Goal: Navigation & Orientation: Find specific page/section

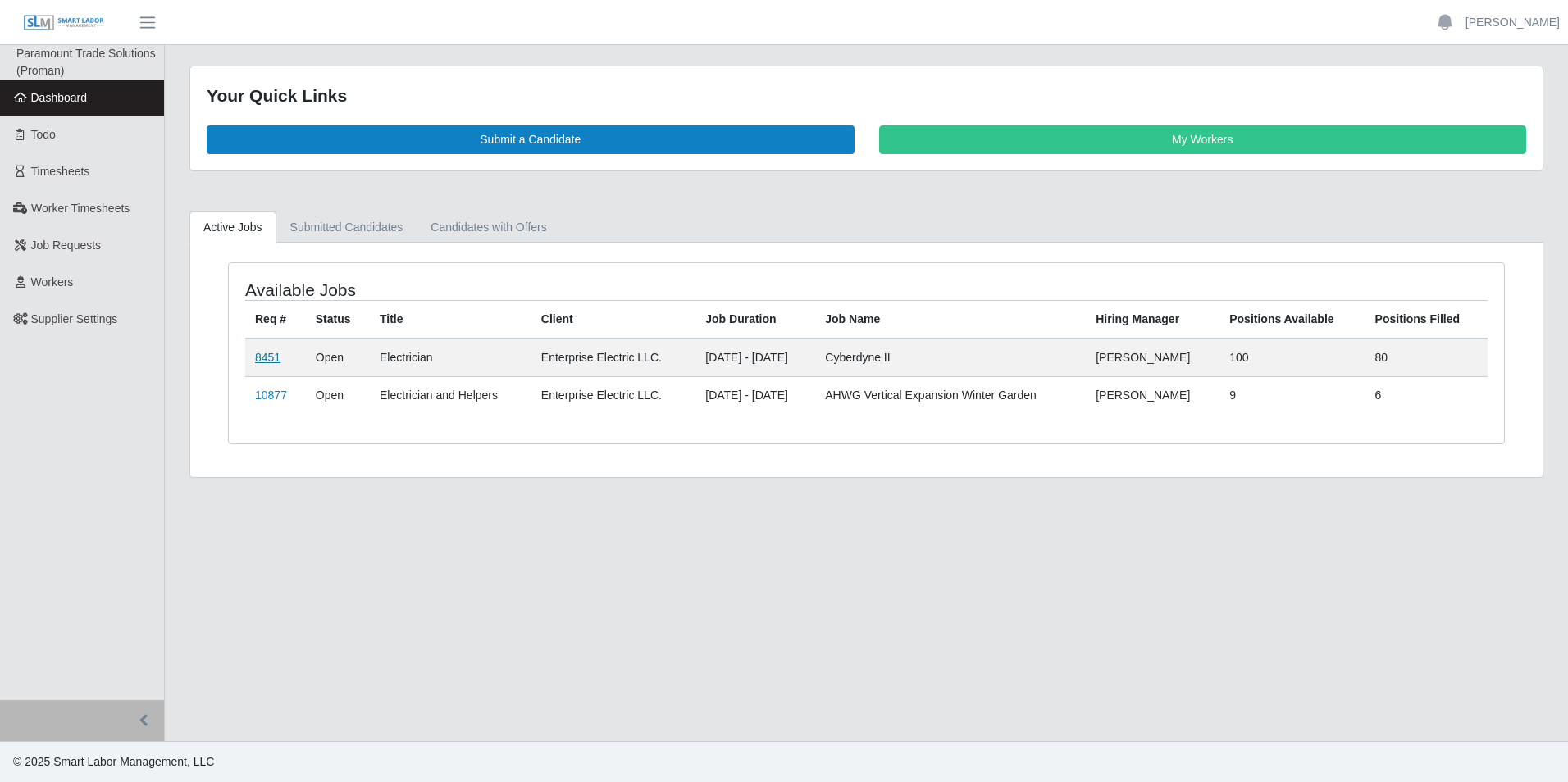
click at [265, 356] on link "8451" at bounding box center [268, 356] width 26 height 13
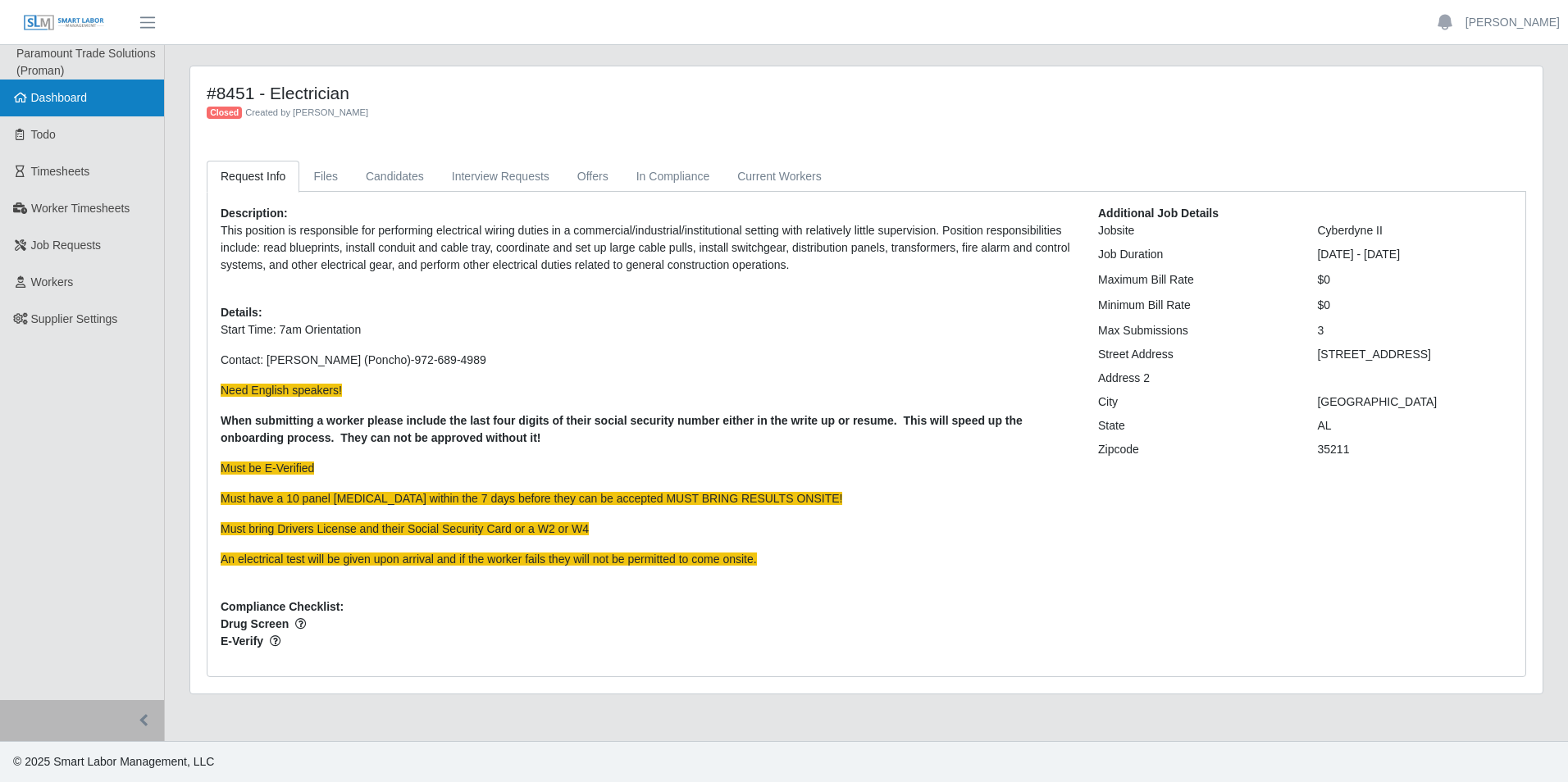
click at [71, 92] on span "Dashboard" at bounding box center [58, 97] width 56 height 13
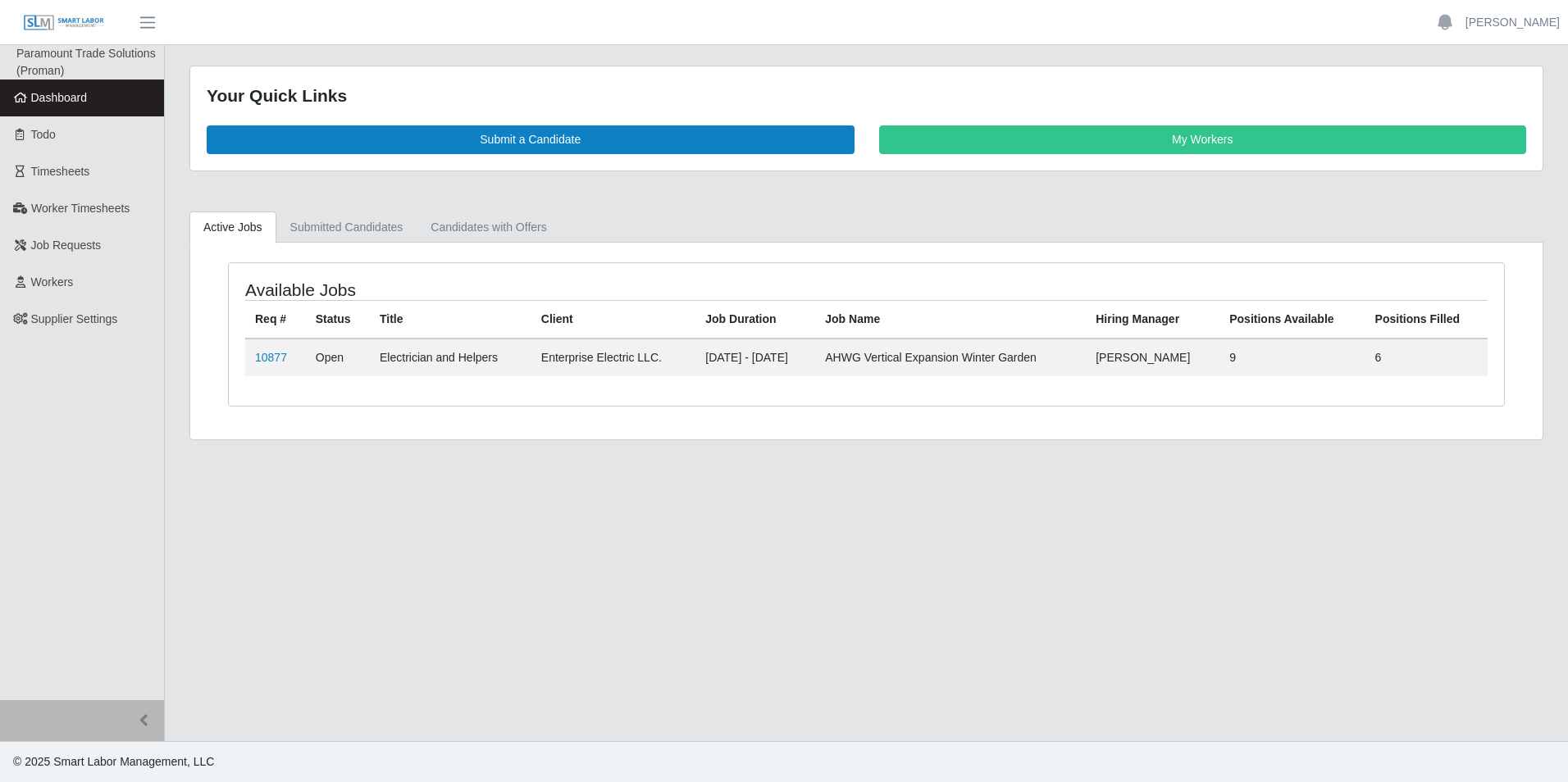
click at [90, 95] on link "Dashboard" at bounding box center [82, 97] width 164 height 37
click at [62, 255] on link "Job Requests" at bounding box center [82, 244] width 164 height 37
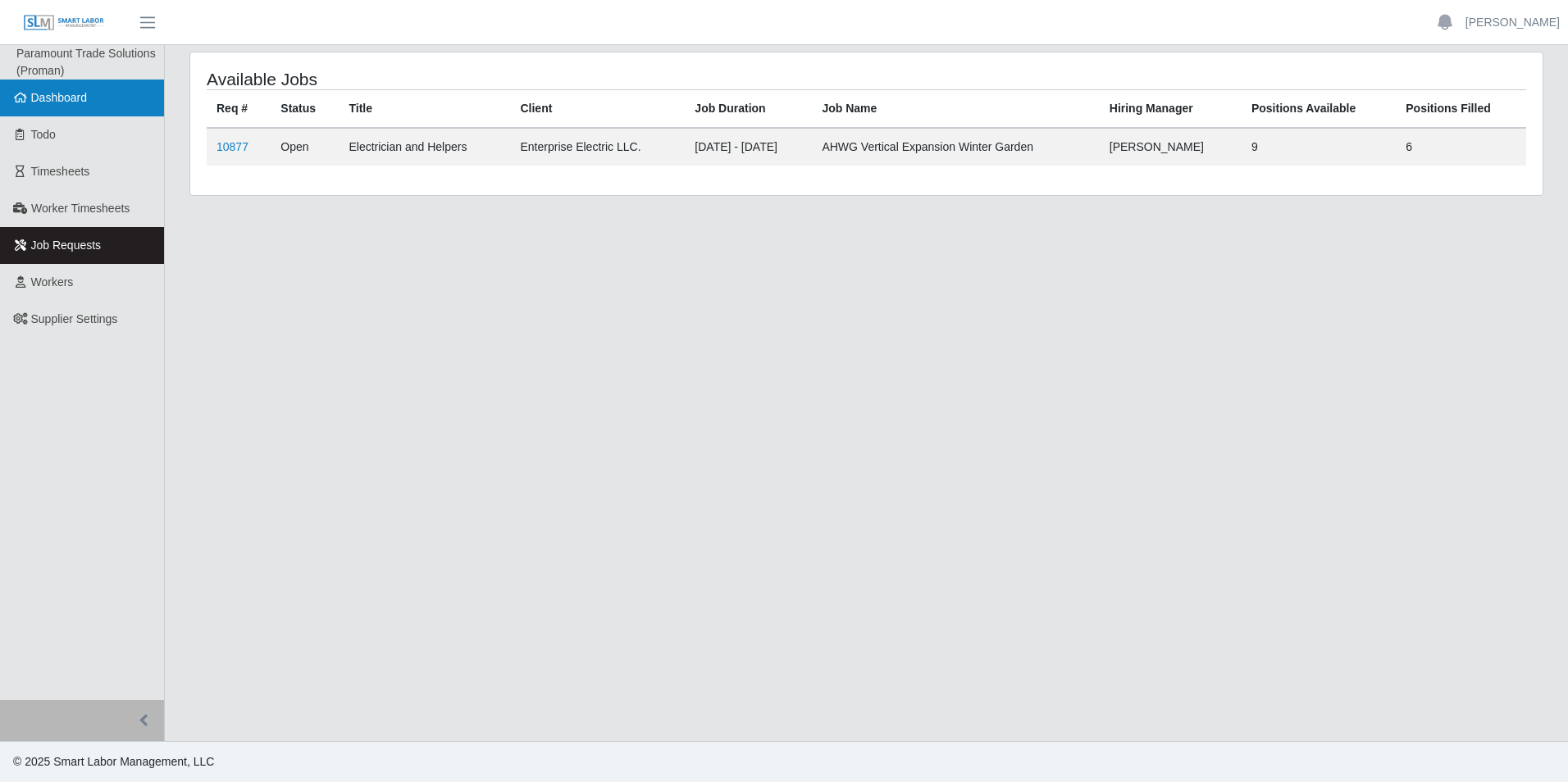
click at [52, 106] on link "Dashboard" at bounding box center [82, 97] width 164 height 37
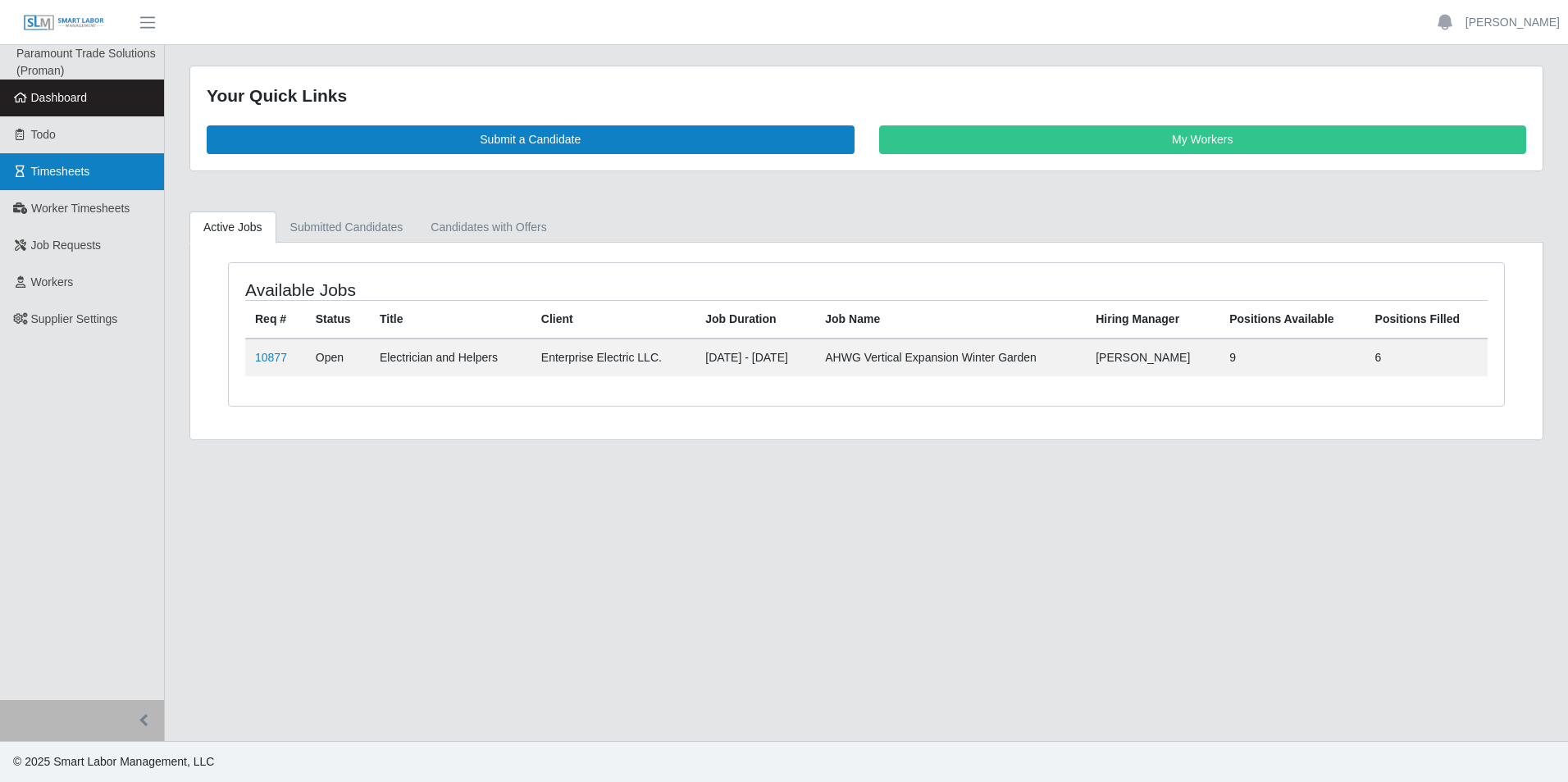
click at [72, 166] on span "Timesheets" at bounding box center [60, 170] width 59 height 13
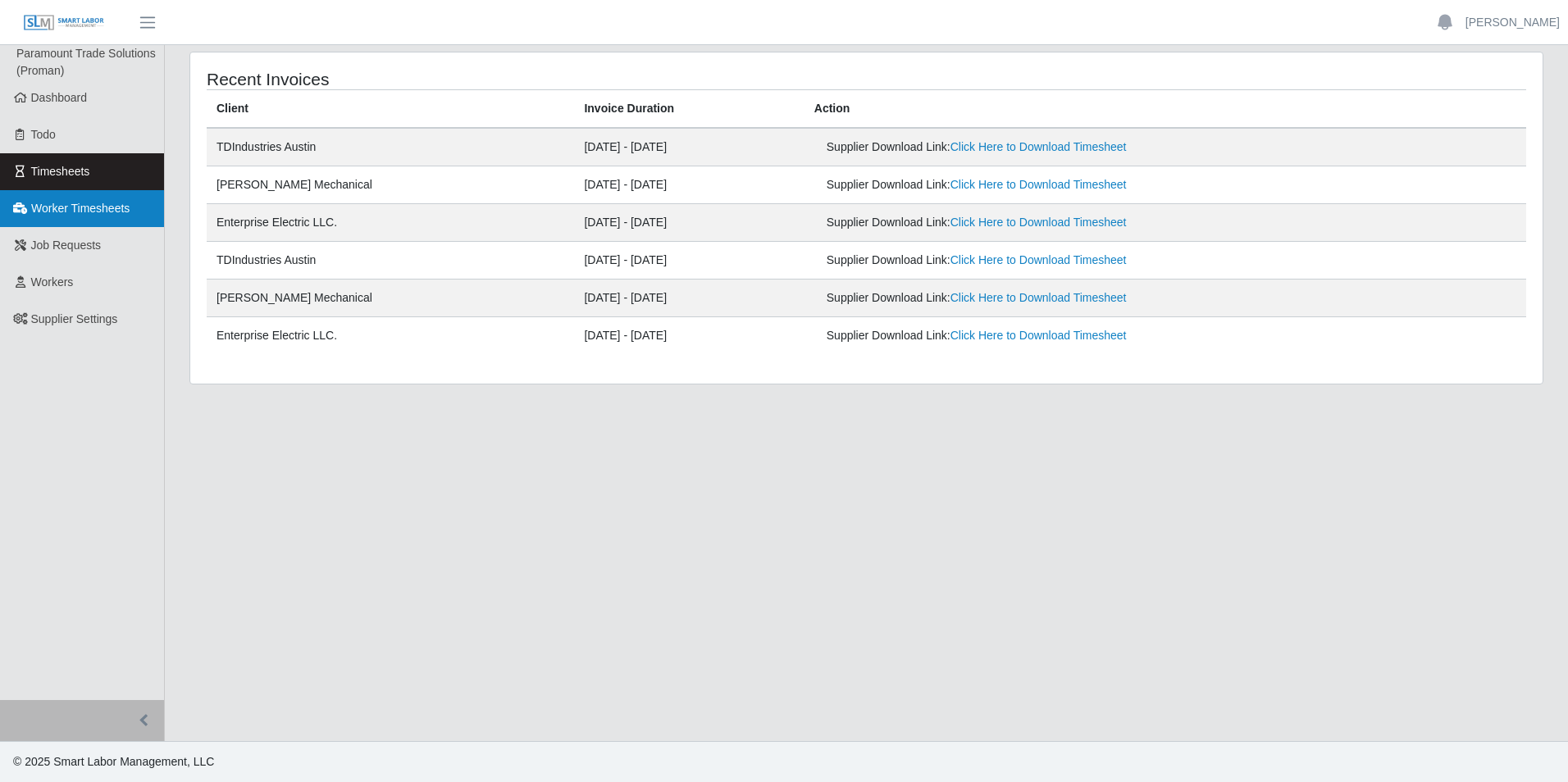
click at [66, 203] on span "Worker Timesheets" at bounding box center [79, 208] width 98 height 13
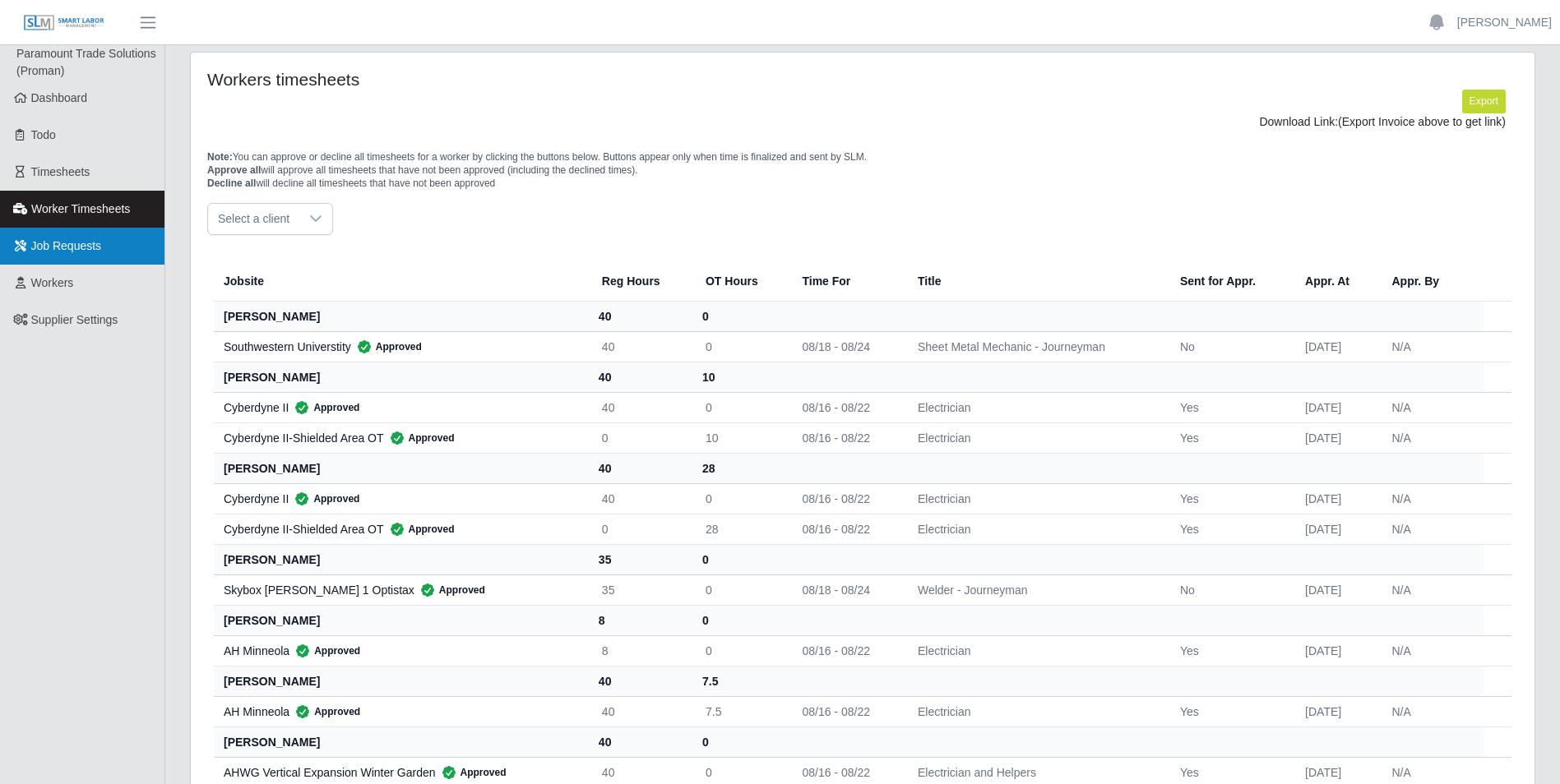
click at [91, 248] on span "Job Requests" at bounding box center [66, 245] width 71 height 13
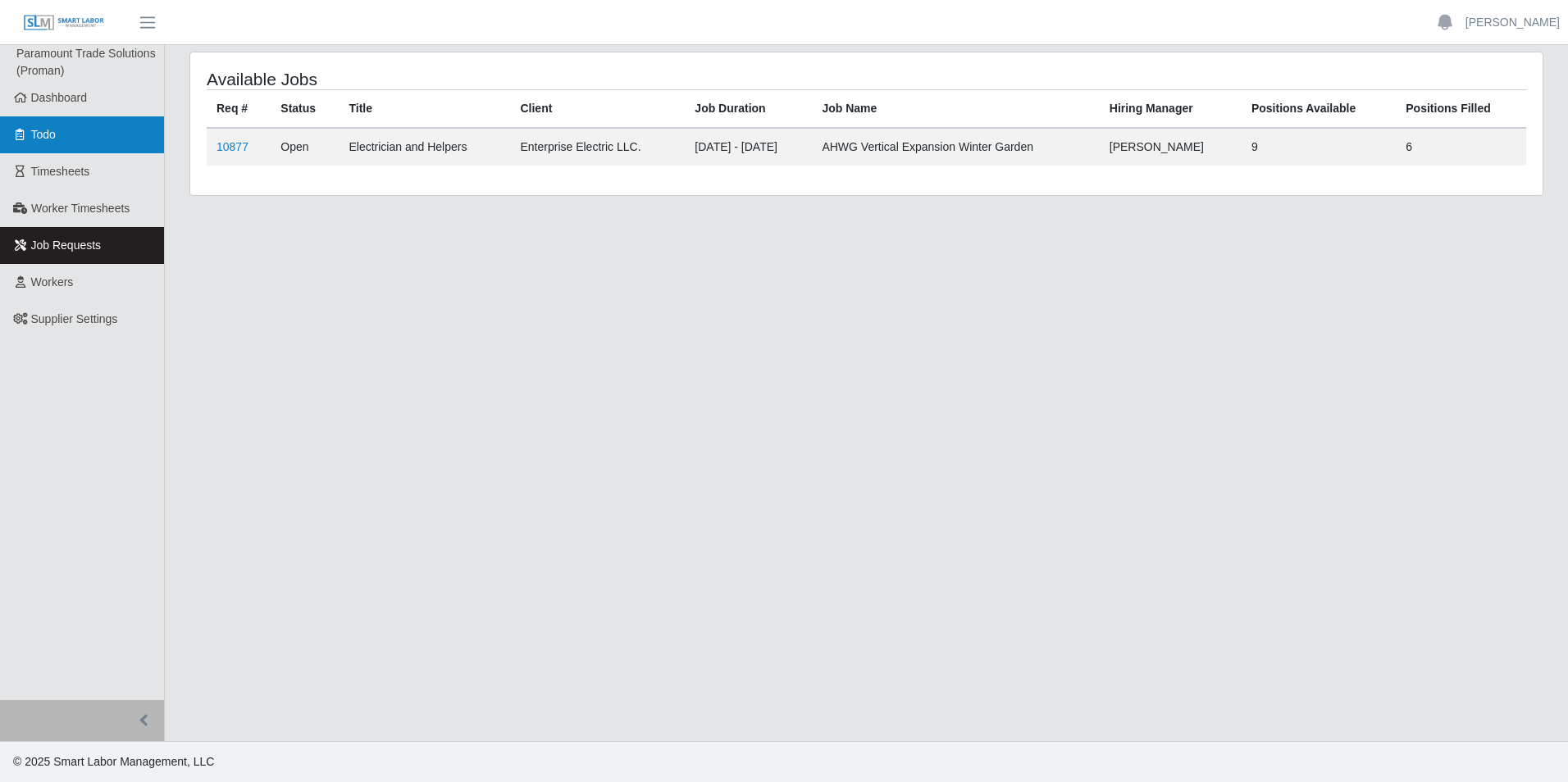
click at [104, 128] on link "Todo" at bounding box center [82, 135] width 164 height 37
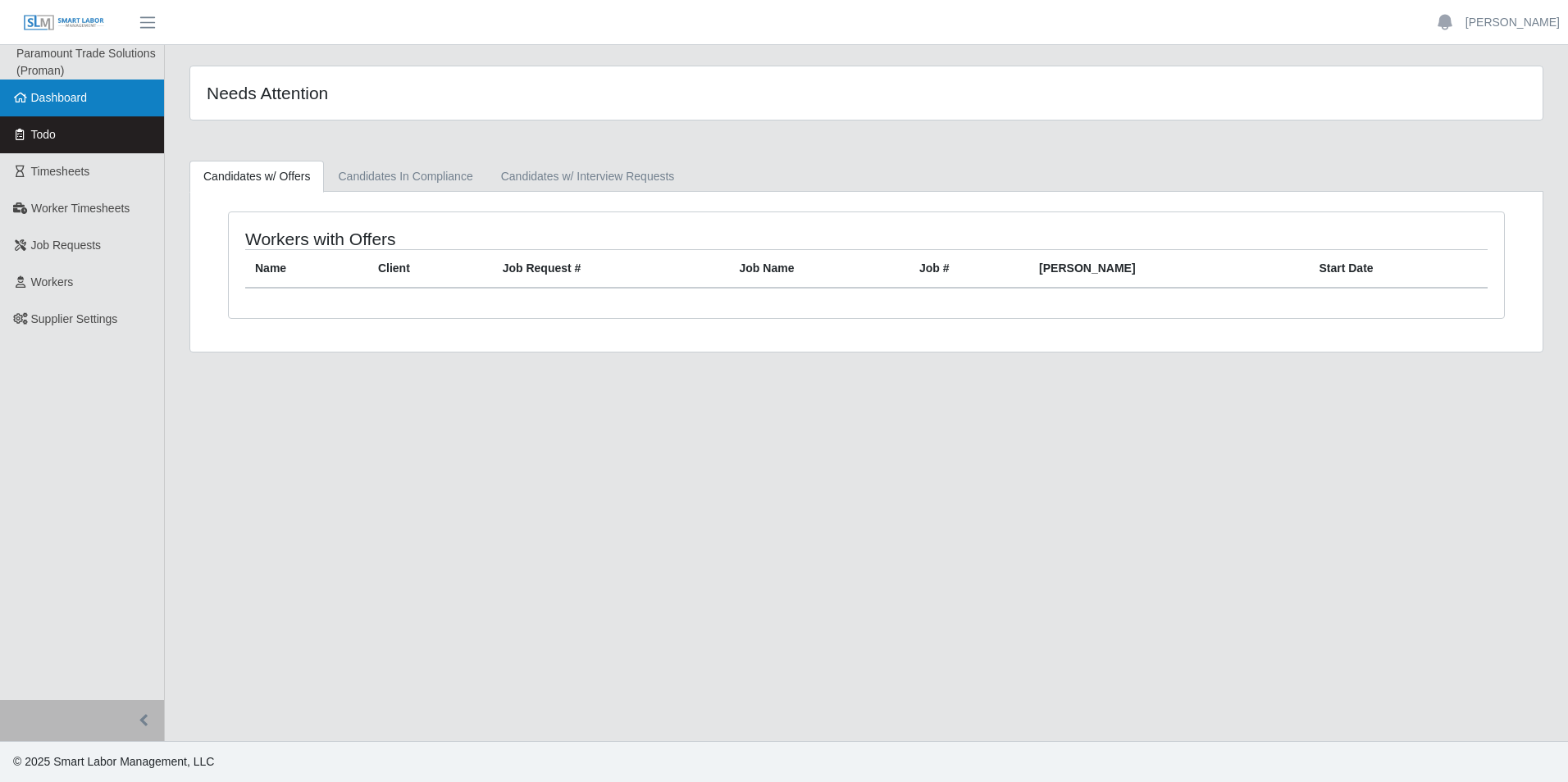
click at [92, 108] on link "Dashboard" at bounding box center [82, 97] width 164 height 37
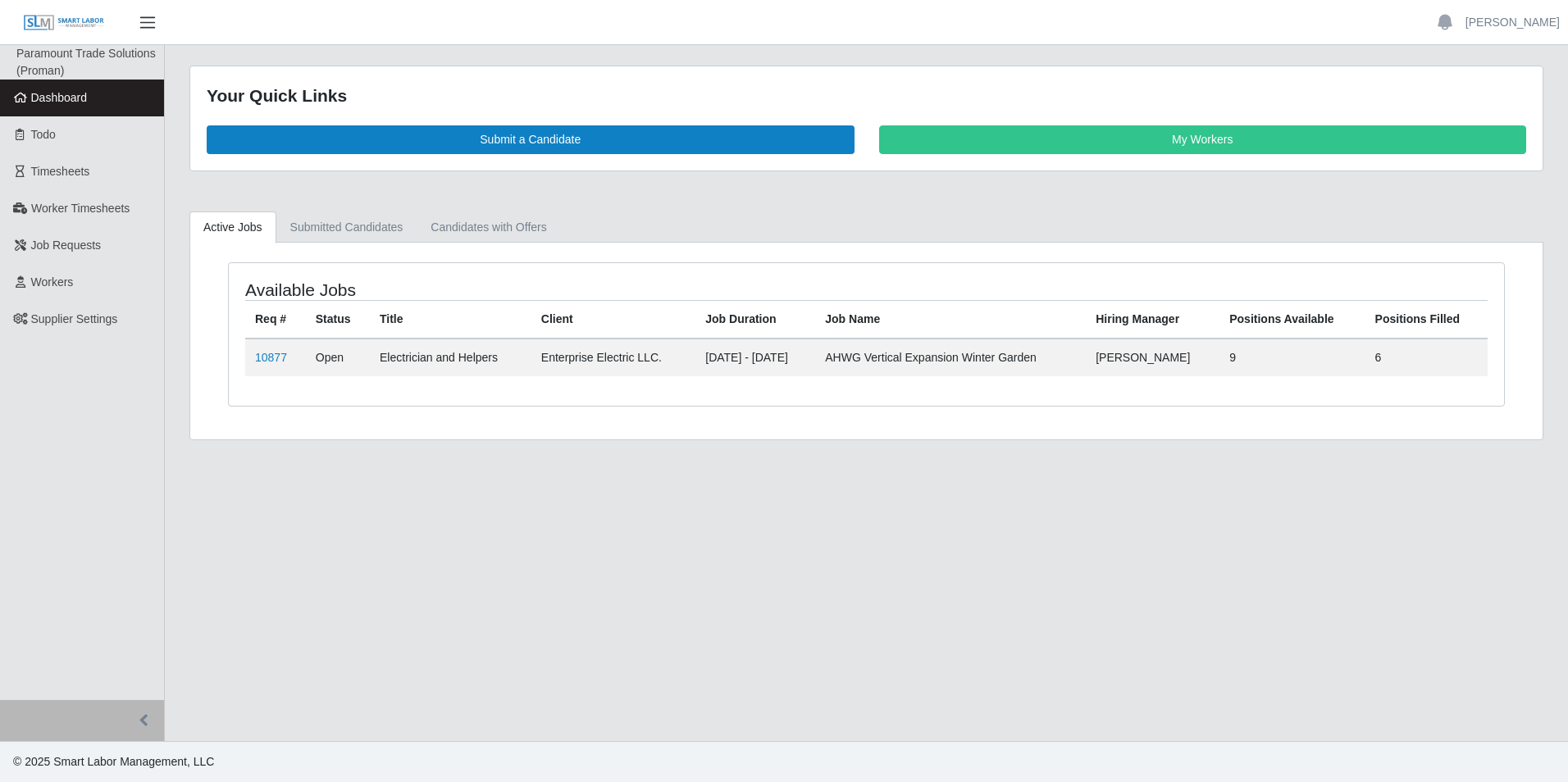
click at [155, 16] on span "button" at bounding box center [147, 22] width 22 height 19
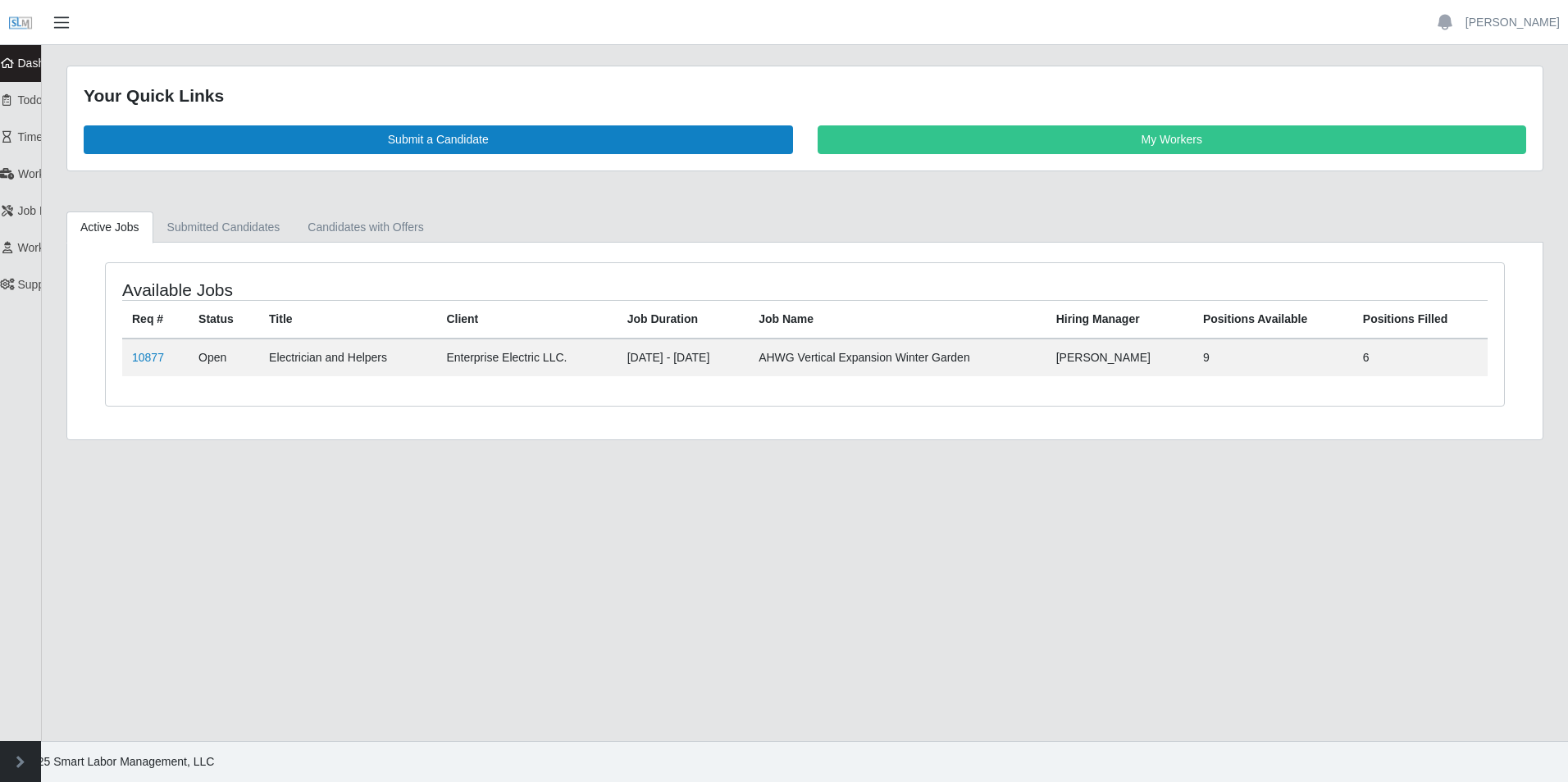
click at [71, 21] on span "button" at bounding box center [61, 22] width 22 height 19
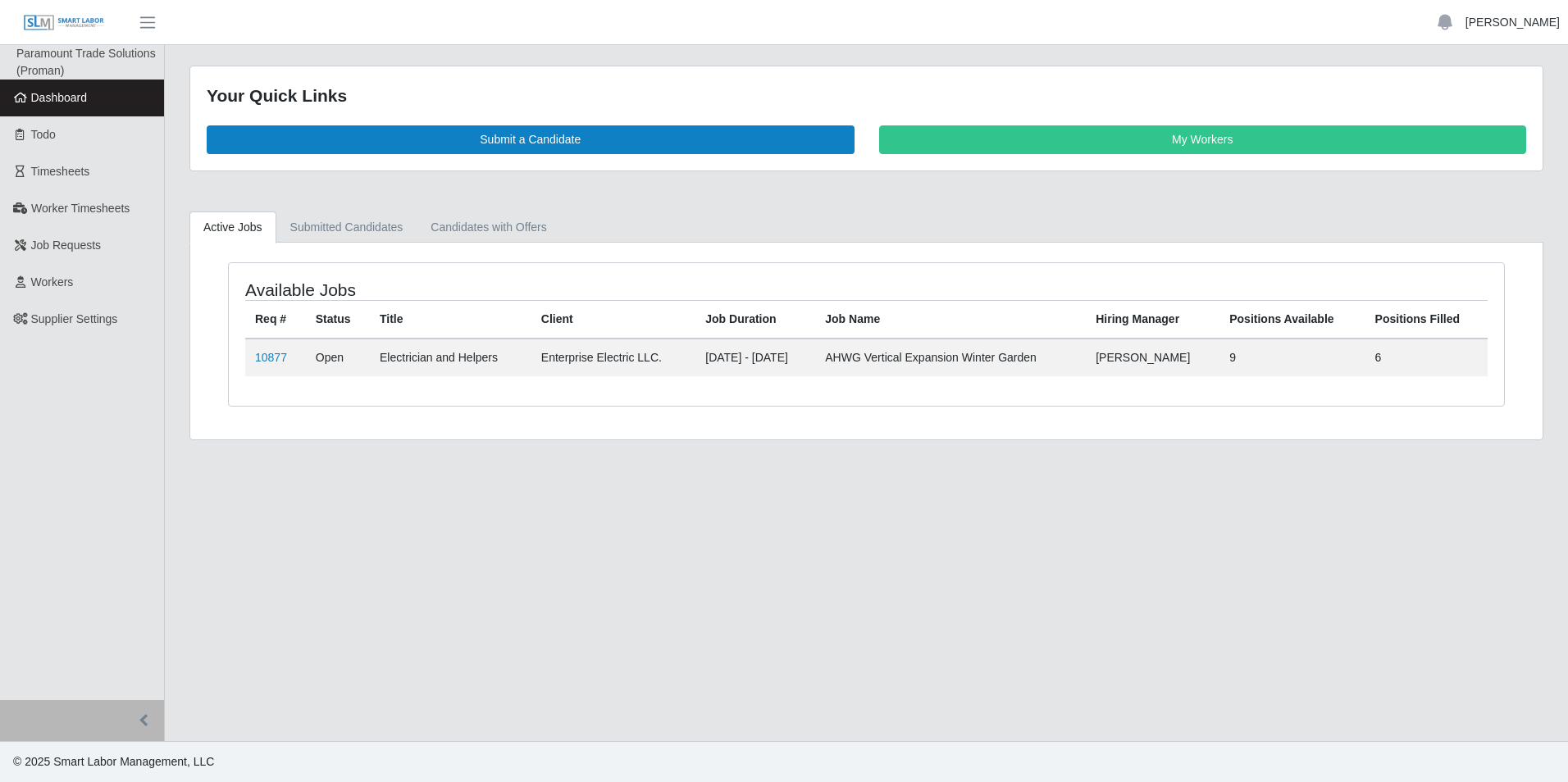
click at [1506, 17] on link "[PERSON_NAME]" at bounding box center [1512, 22] width 94 height 17
click at [1470, 114] on link "Logout" at bounding box center [1493, 114] width 147 height 35
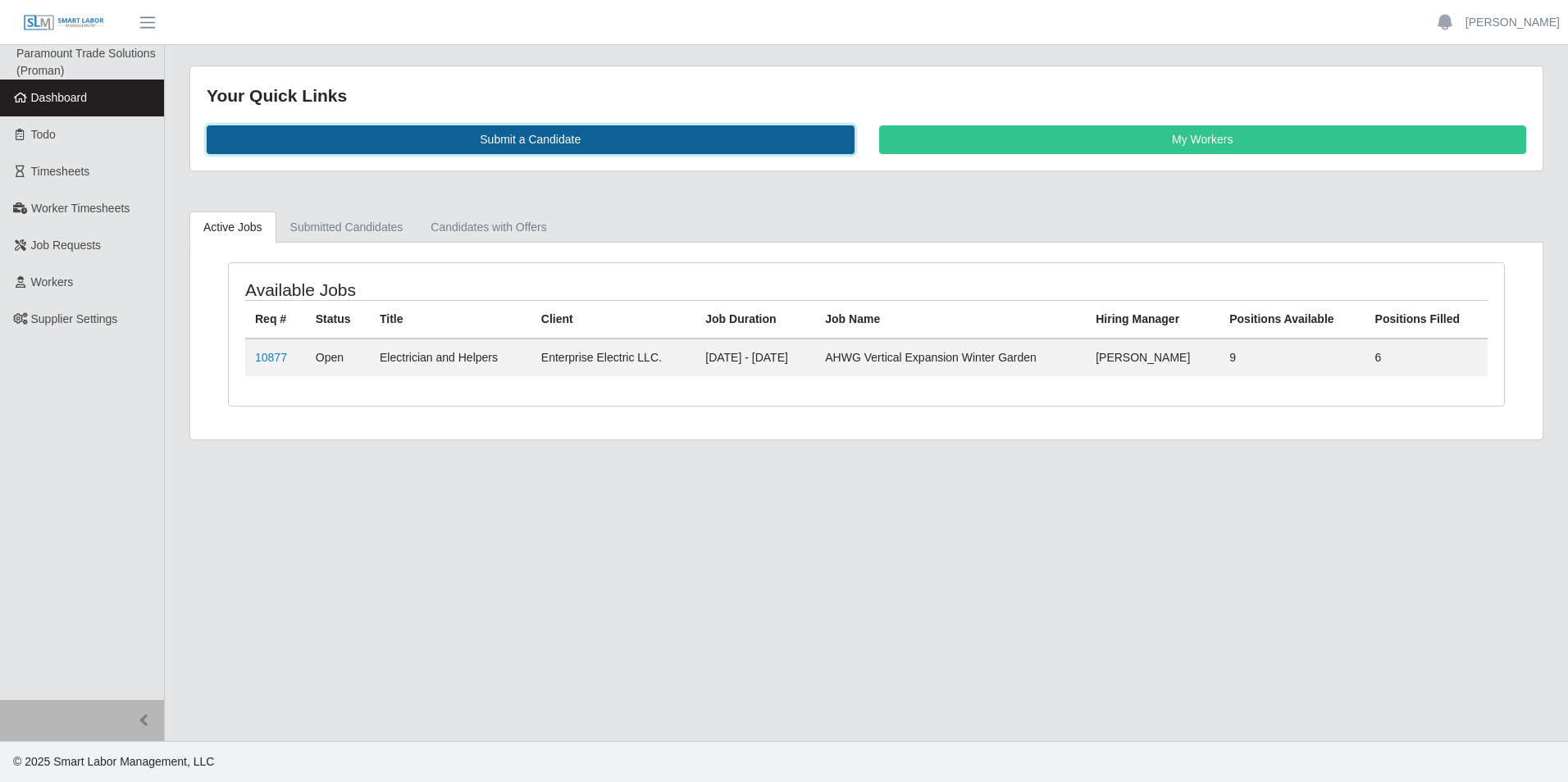
click at [509, 142] on link "Submit a Candidate" at bounding box center [531, 140] width 647 height 29
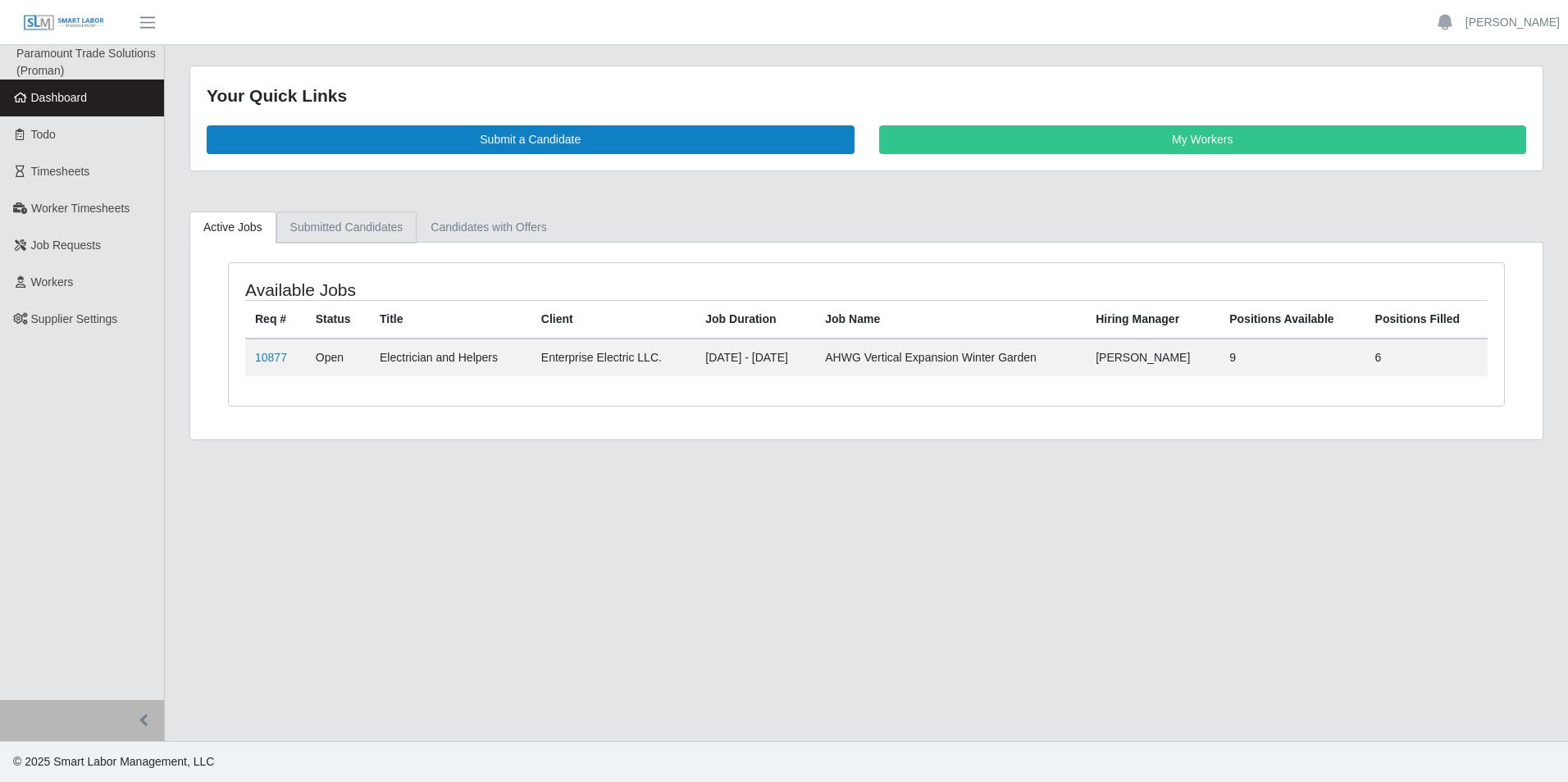
click at [340, 221] on link "Submitted Candidates" at bounding box center [346, 228] width 141 height 32
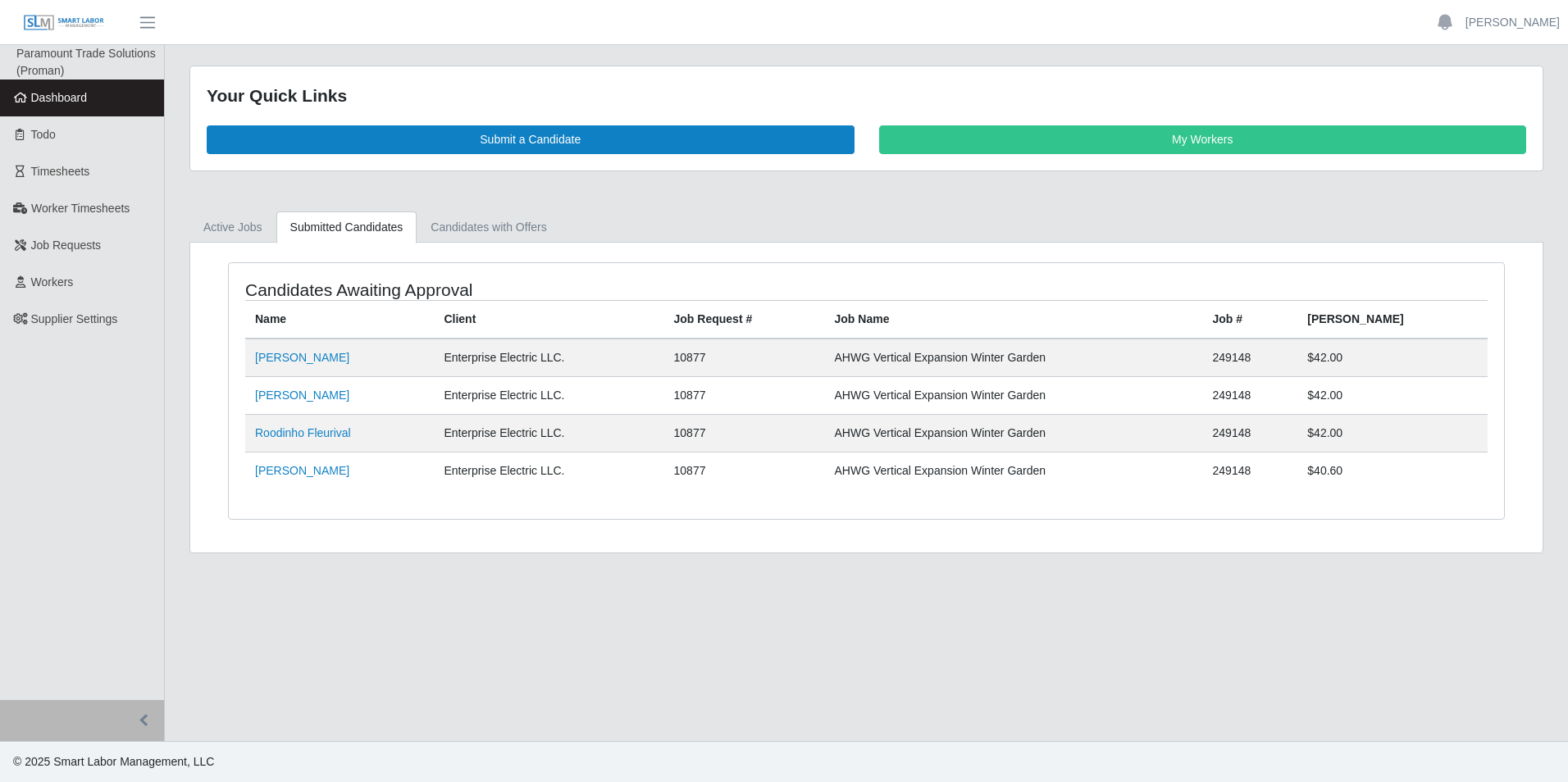
click at [74, 98] on span "Dashboard" at bounding box center [58, 97] width 56 height 13
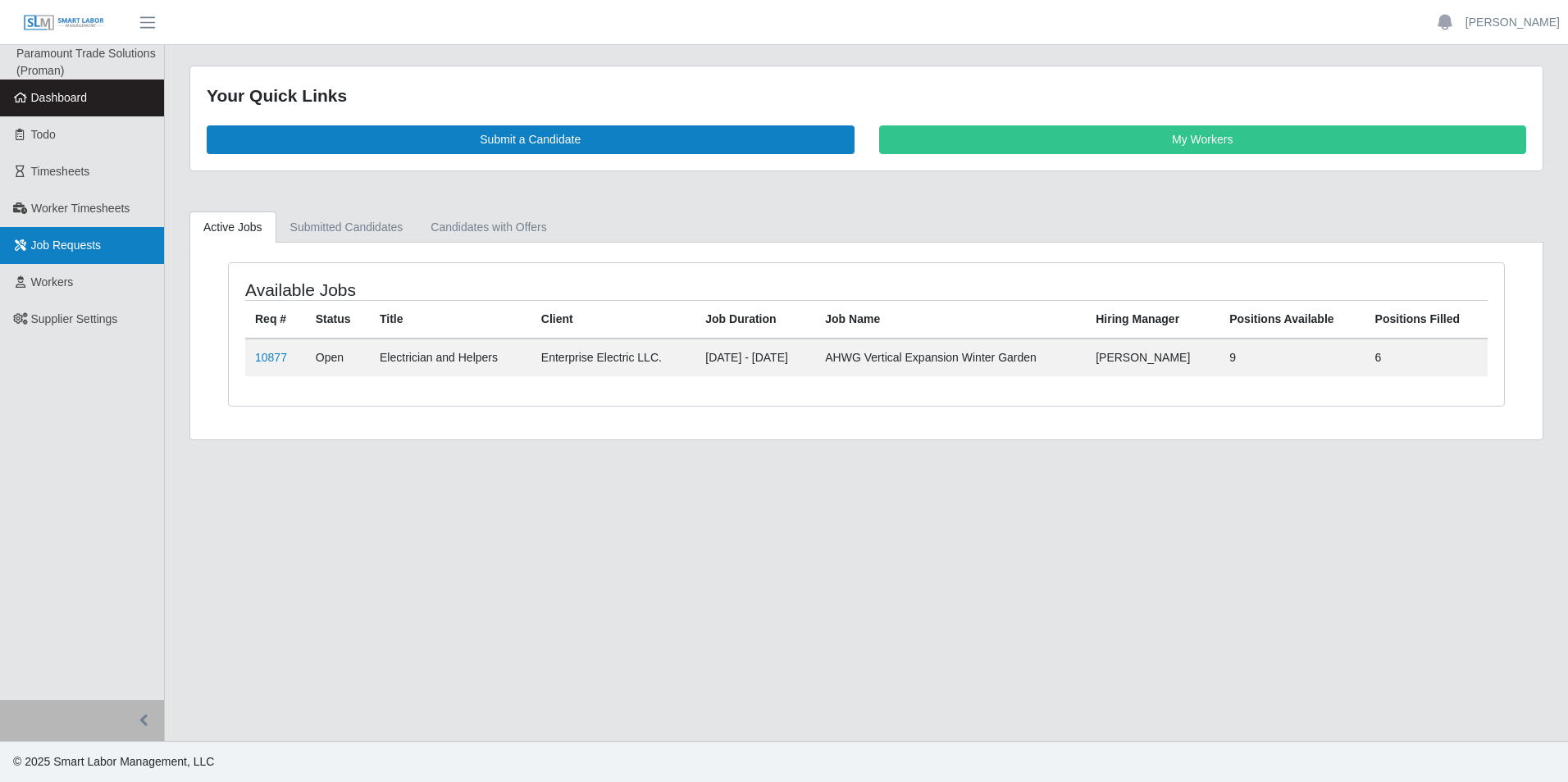
click at [69, 239] on span "Job Requests" at bounding box center [65, 244] width 70 height 13
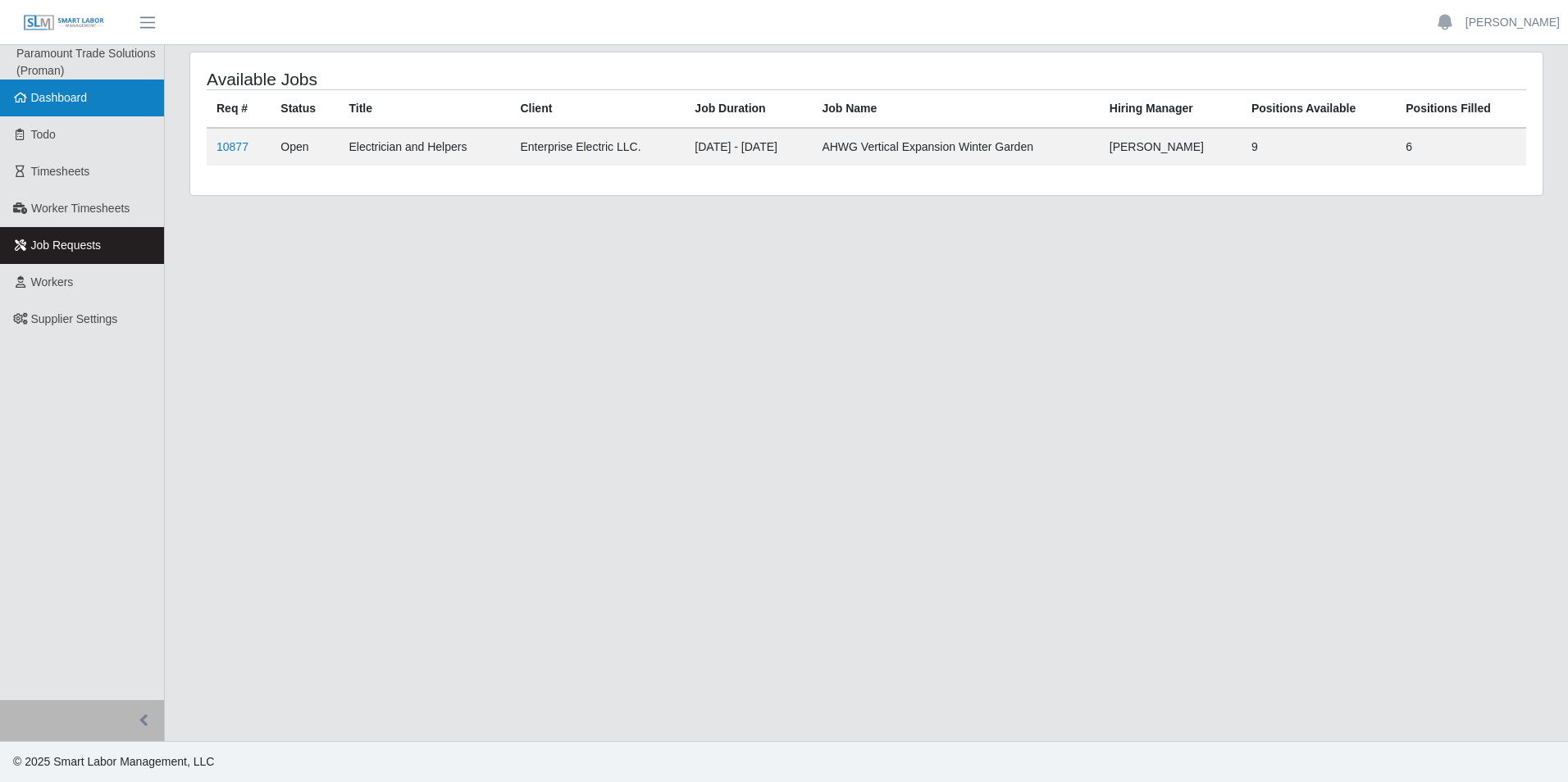
click at [83, 89] on link "Dashboard" at bounding box center [82, 97] width 164 height 37
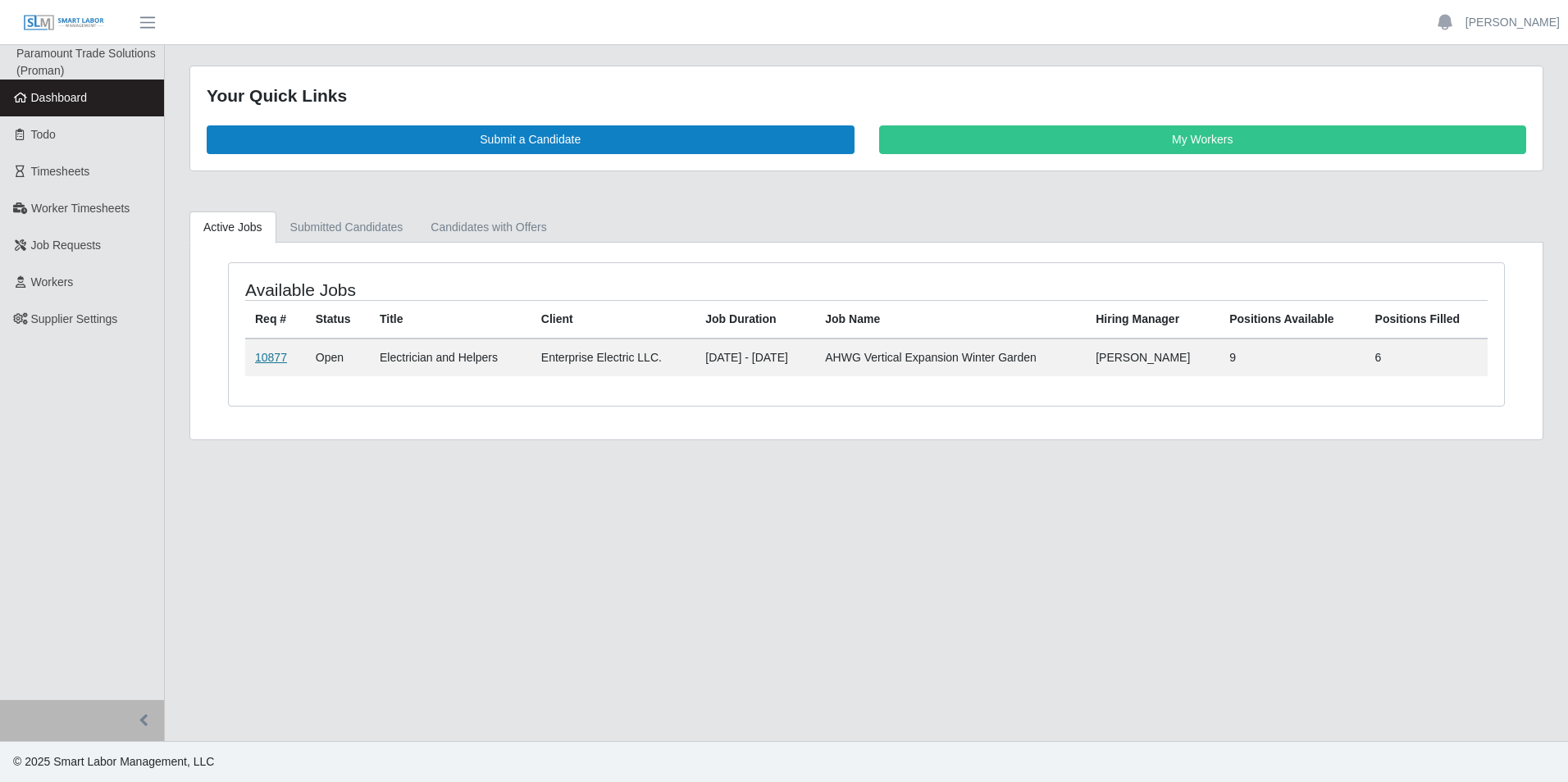
click at [275, 360] on link "10877" at bounding box center [271, 356] width 32 height 13
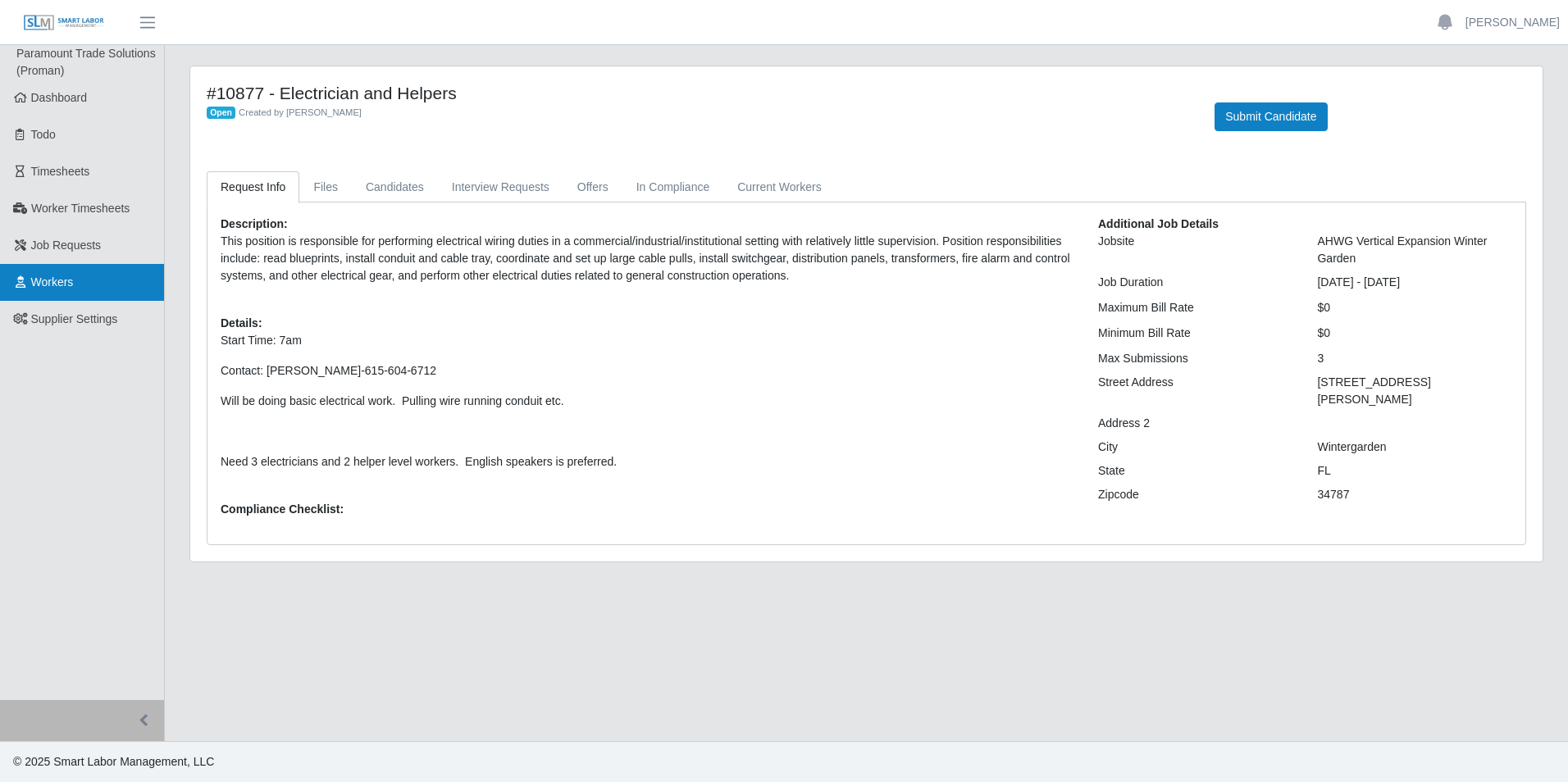
click at [70, 283] on span "Workers" at bounding box center [51, 281] width 43 height 13
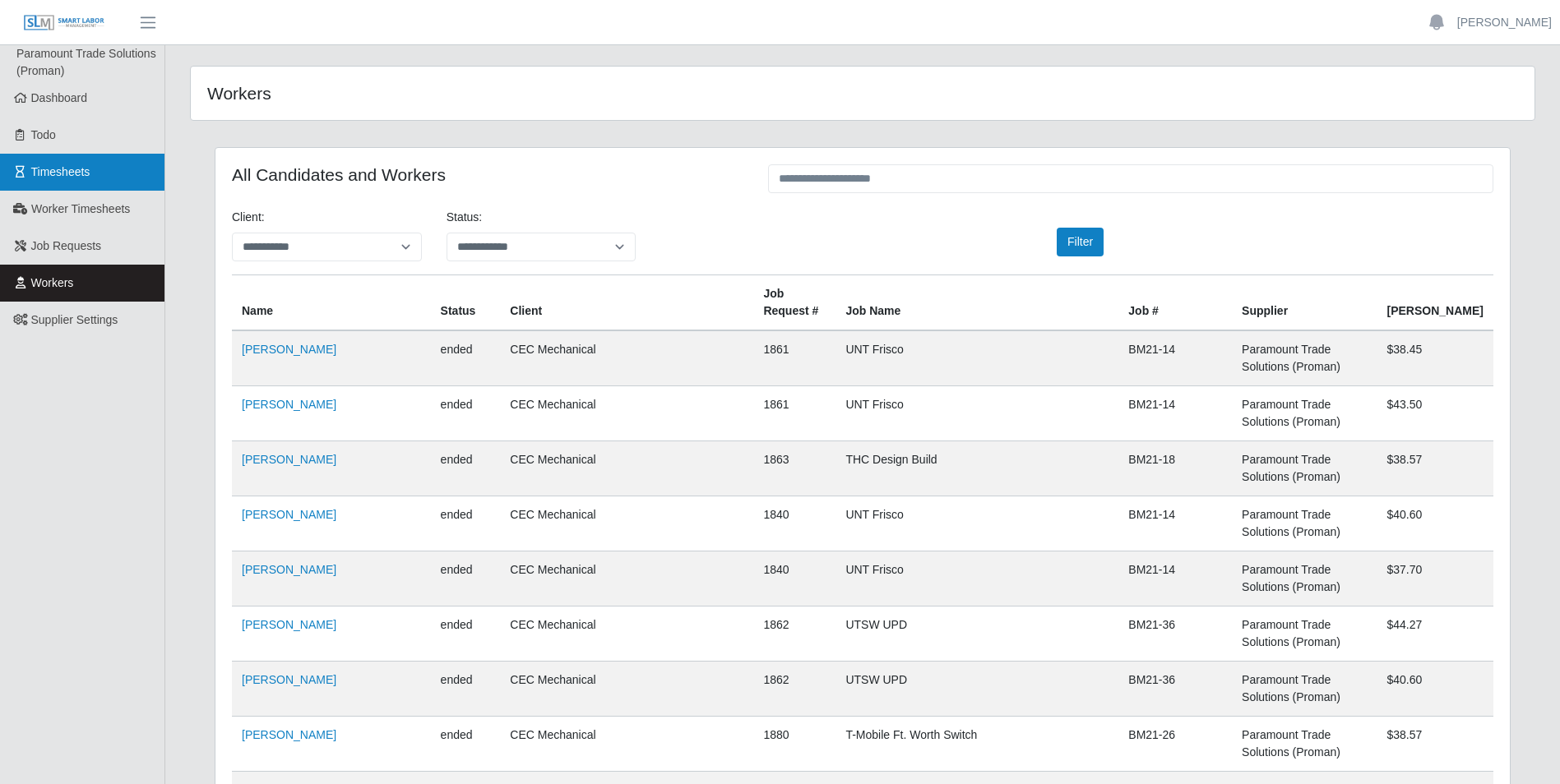
click at [93, 167] on link "Timesheets" at bounding box center [82, 172] width 165 height 37
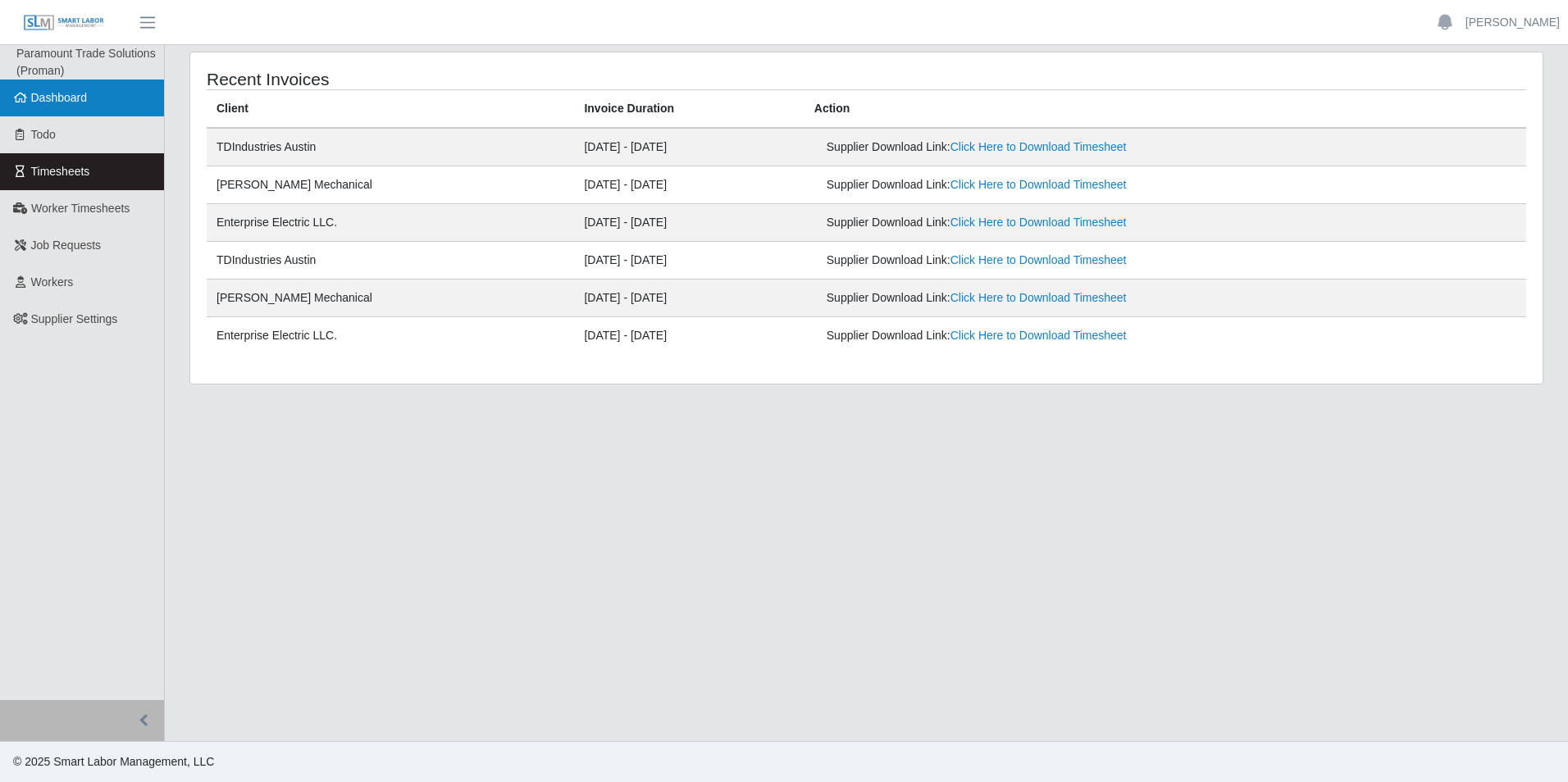
click at [96, 100] on link "Dashboard" at bounding box center [82, 97] width 164 height 37
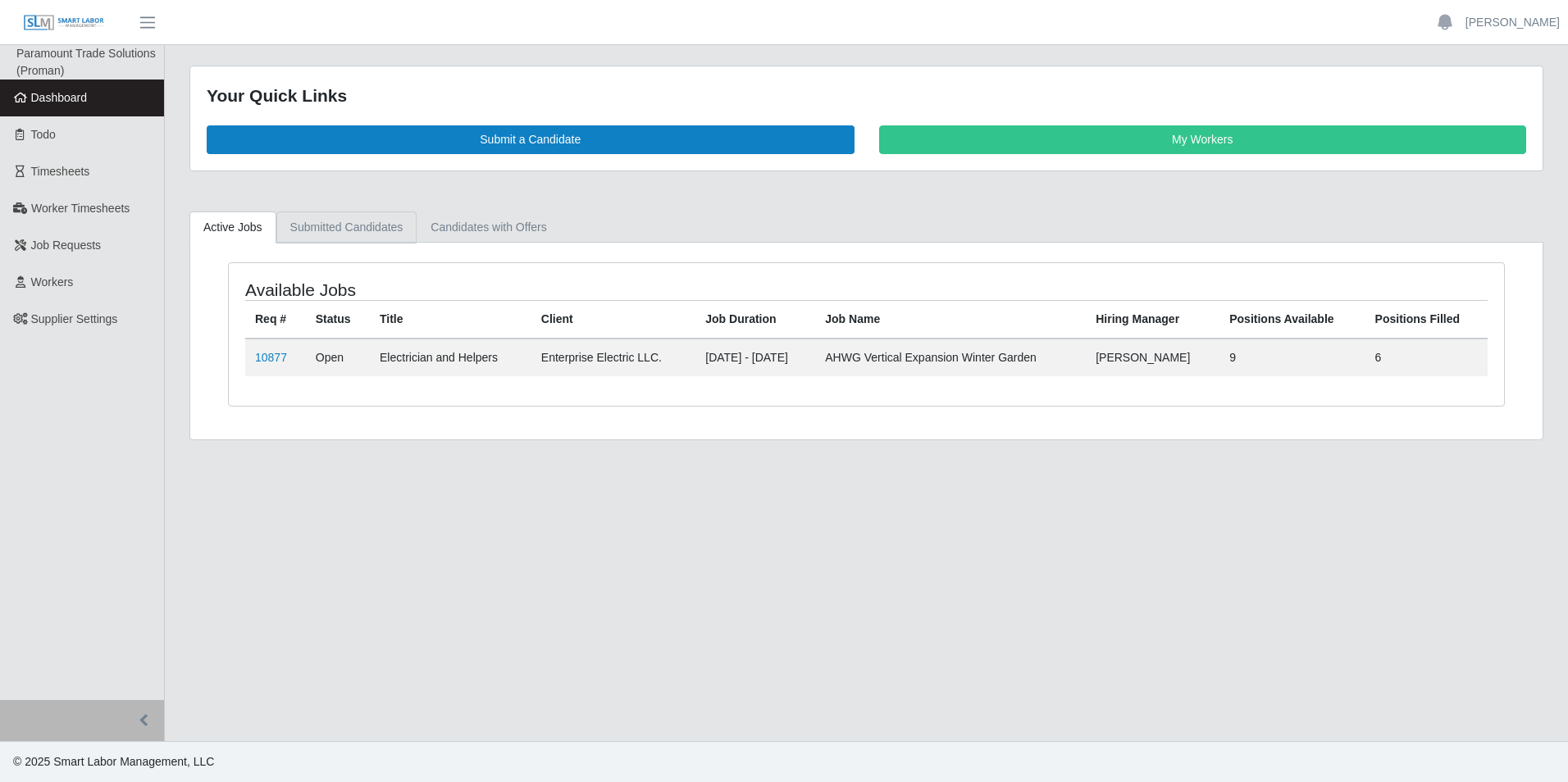
click at [334, 225] on link "Submitted Candidates" at bounding box center [346, 228] width 141 height 32
